Goal: Information Seeking & Learning: Learn about a topic

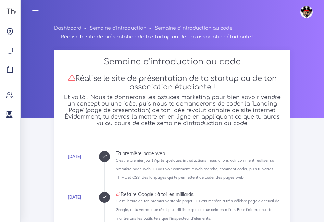
scroll to position [1700, 0]
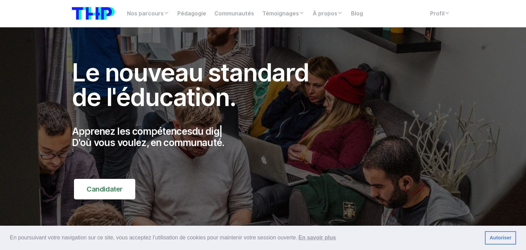
scroll to position [2, 0]
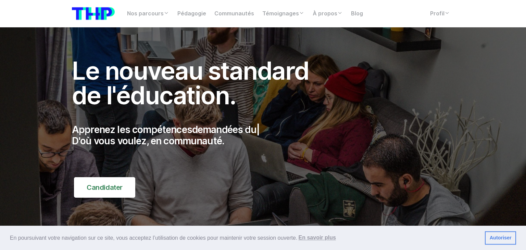
click at [97, 11] on img at bounding box center [93, 13] width 43 height 13
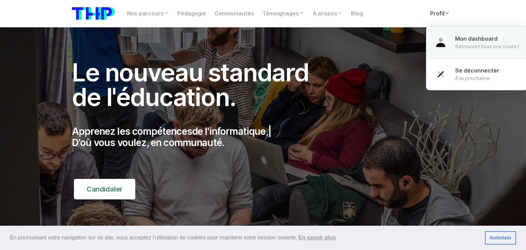
click at [466, 41] on span "Mon dashboard" at bounding box center [476, 39] width 42 height 7
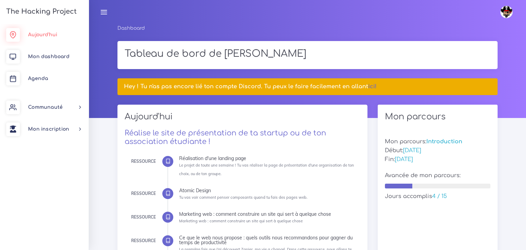
click at [46, 35] on span "Aujourd'hui" at bounding box center [42, 34] width 29 height 5
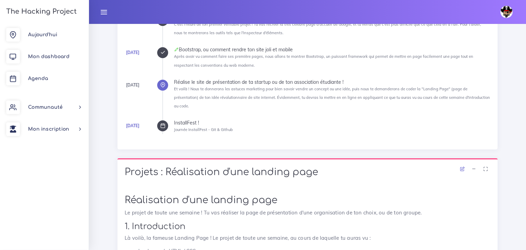
scroll to position [123, 0]
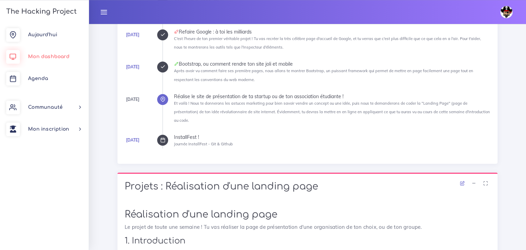
click at [57, 61] on link "Mon dashboard" at bounding box center [44, 57] width 89 height 22
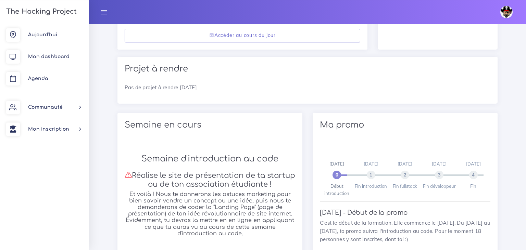
scroll to position [316, 0]
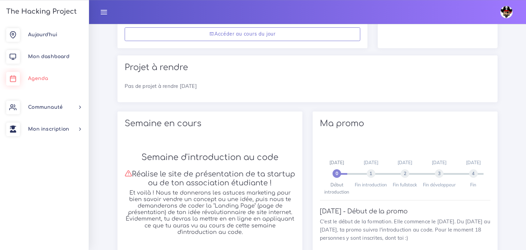
click at [34, 81] on span "Agenda" at bounding box center [38, 78] width 20 height 5
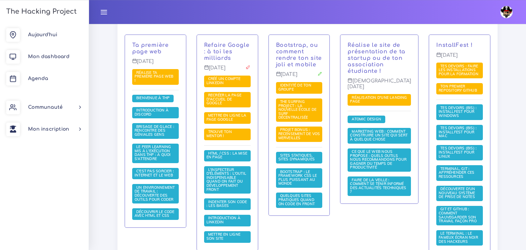
scroll to position [175, 0]
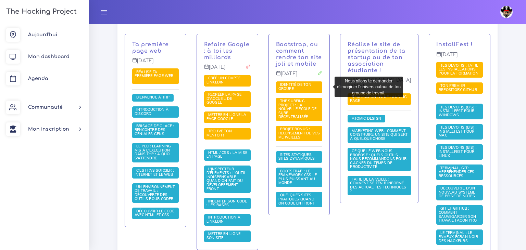
click at [303, 87] on span "Identité de ton groupe" at bounding box center [294, 86] width 33 height 9
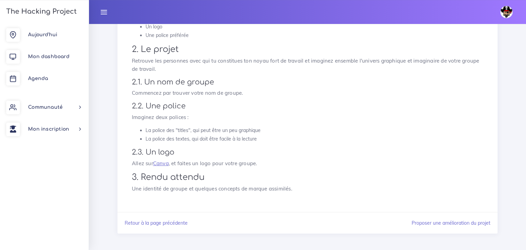
scroll to position [149, 0]
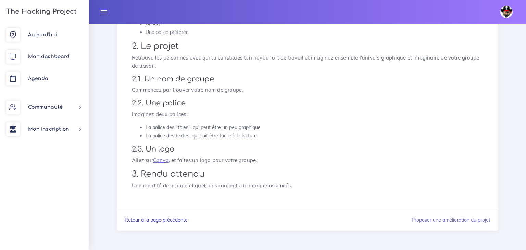
click at [158, 222] on link "Retour à la page précédente" at bounding box center [156, 220] width 63 height 6
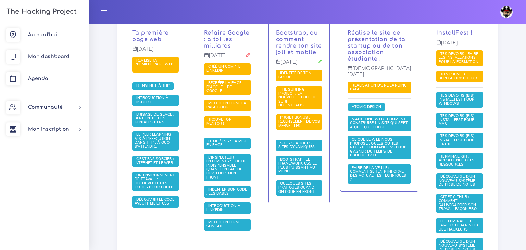
scroll to position [187, 0]
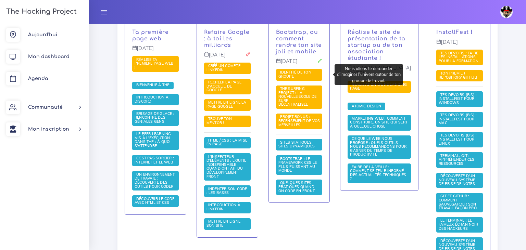
click at [302, 75] on span "Identité de ton groupe" at bounding box center [299, 75] width 47 height 12
click at [292, 78] on link "Identité de ton groupe" at bounding box center [294, 74] width 33 height 9
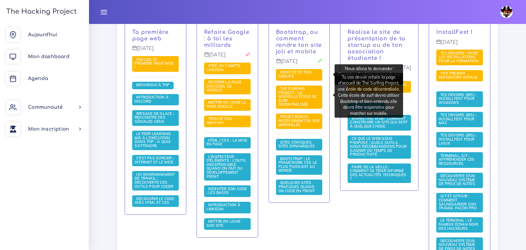
click at [296, 100] on span "The Surfing Project : la nouvelle école de surf décentralisée" at bounding box center [297, 96] width 38 height 21
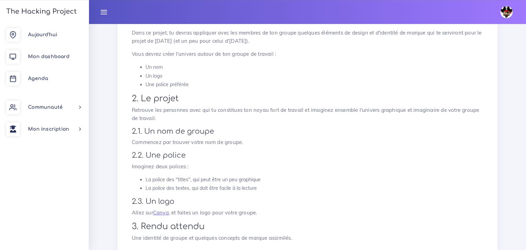
scroll to position [149, 0]
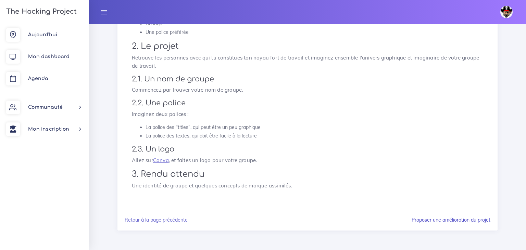
click at [438, 221] on link "Proposer une amélioration du projet" at bounding box center [450, 220] width 79 height 6
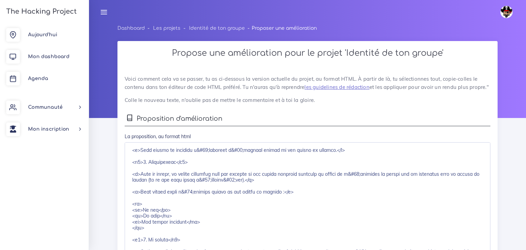
scroll to position [12, 0]
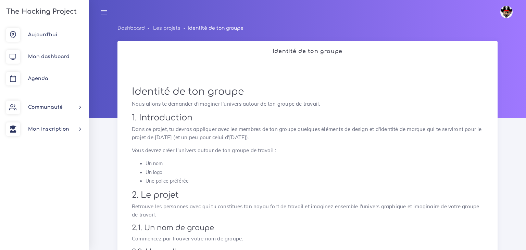
scroll to position [149, 0]
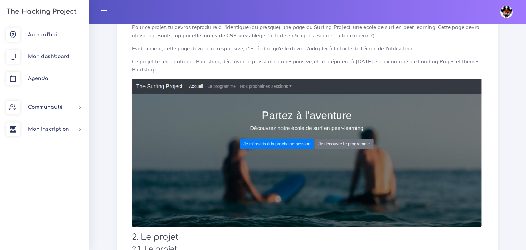
scroll to position [111, 0]
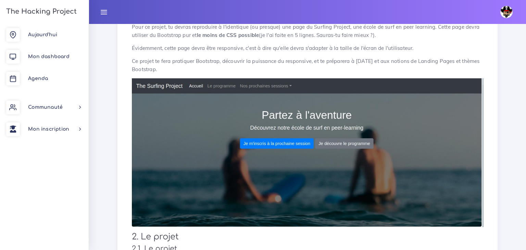
click at [330, 143] on img at bounding box center [307, 152] width 351 height 149
click at [294, 140] on img at bounding box center [307, 152] width 351 height 149
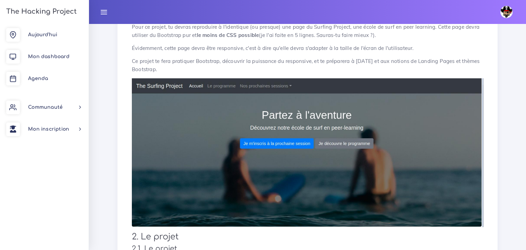
click at [294, 140] on img at bounding box center [307, 152] width 351 height 149
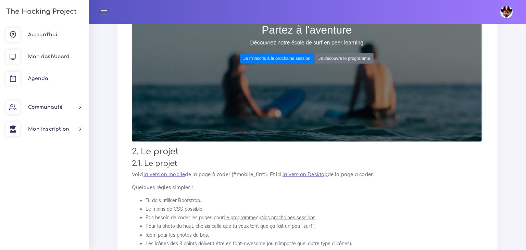
scroll to position [196, 0]
click at [170, 176] on link "la version mobile" at bounding box center [163, 174] width 41 height 7
click at [168, 176] on link "la version mobile" at bounding box center [163, 174] width 41 height 7
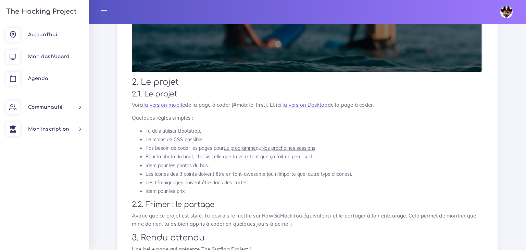
scroll to position [264, 0]
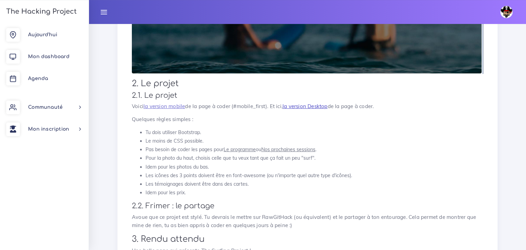
click at [301, 107] on link "la version Desktop" at bounding box center [304, 106] width 45 height 7
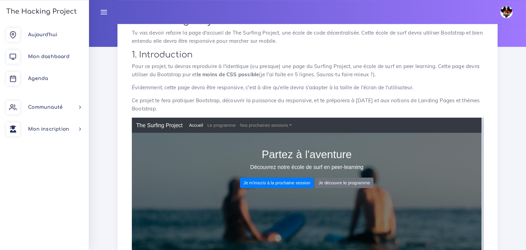
scroll to position [0, 0]
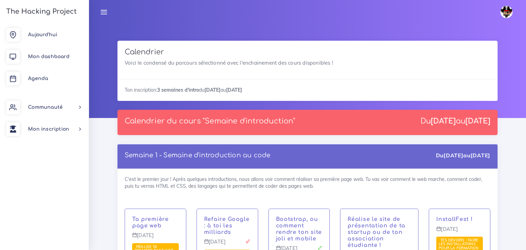
scroll to position [187, 0]
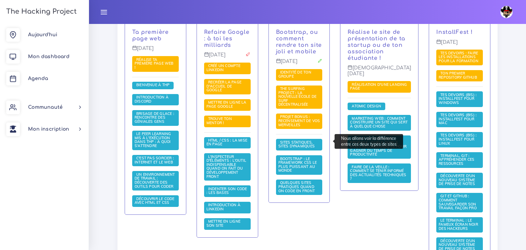
click at [306, 143] on span "Sites statiques, sites dynamiques" at bounding box center [297, 144] width 38 height 9
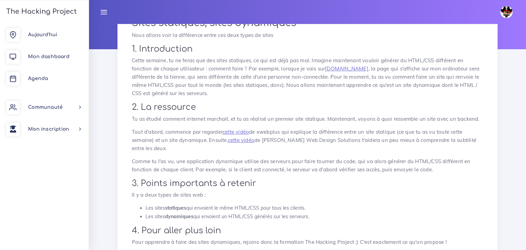
scroll to position [69, 0]
click at [237, 130] on link "cette vidéo" at bounding box center [235, 131] width 26 height 7
